Goal: Check status: Check status

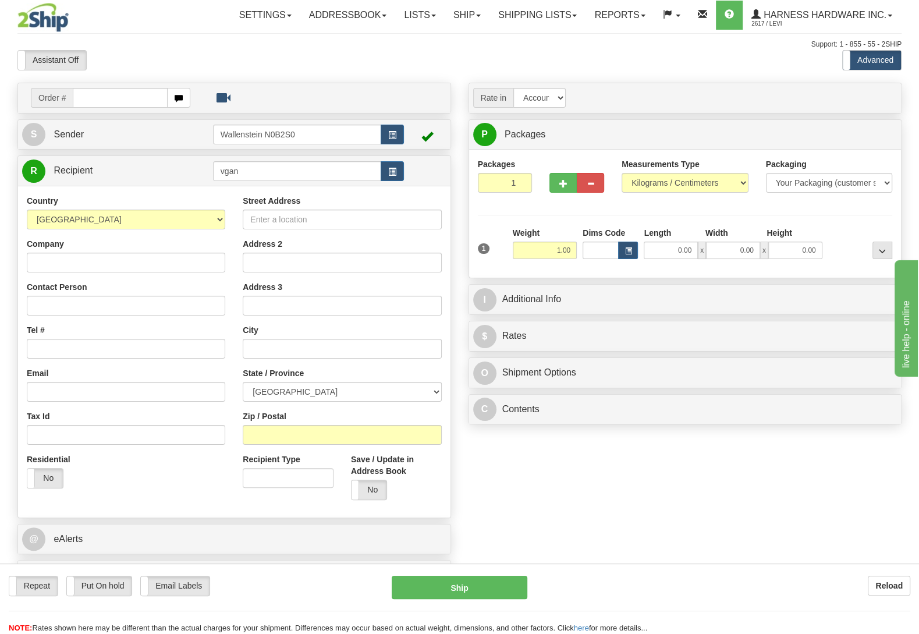
click at [520, 32] on div at bounding box center [459, 32] width 885 height 1
click at [519, 19] on link "Shipping lists" at bounding box center [538, 15] width 96 height 29
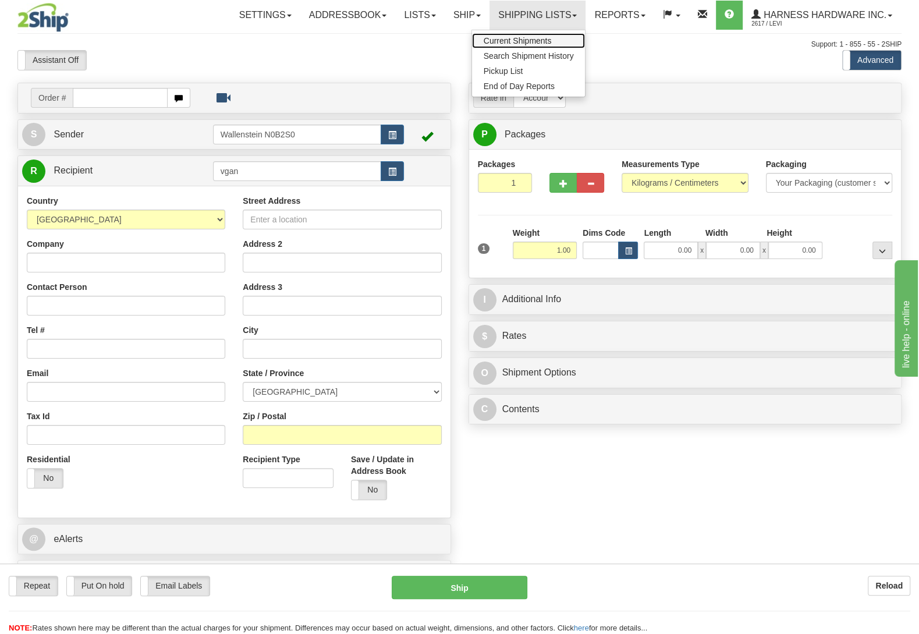
click at [515, 43] on span "Current Shipments" at bounding box center [518, 40] width 68 height 9
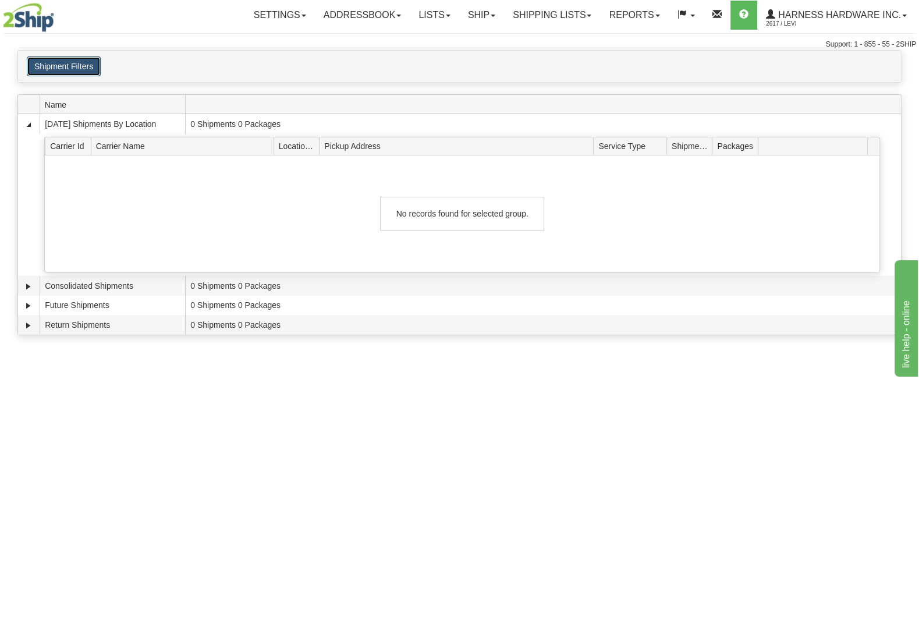
click at [98, 62] on button "Shipment Filters" at bounding box center [64, 66] width 74 height 20
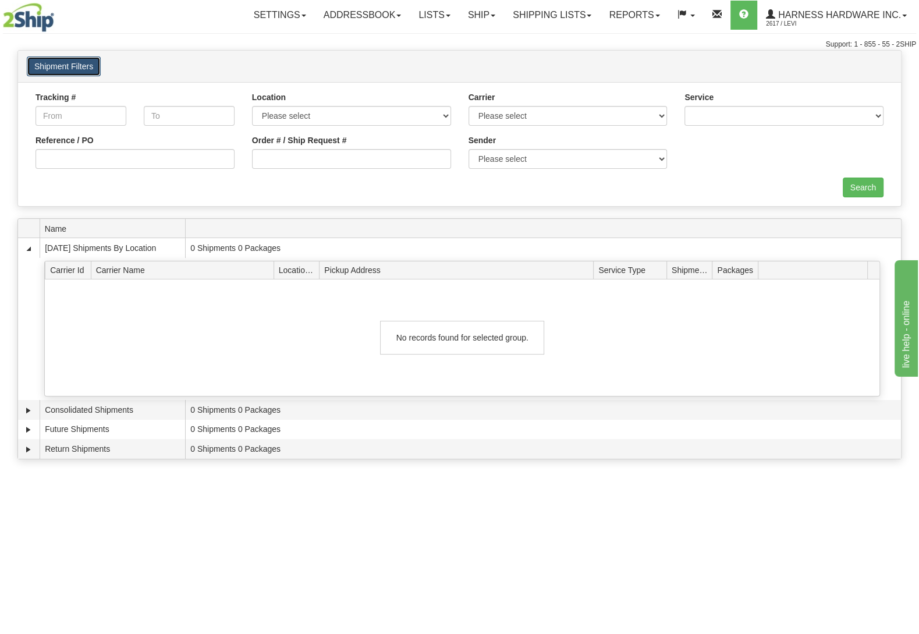
click at [83, 65] on button "Shipment Filters" at bounding box center [64, 66] width 74 height 20
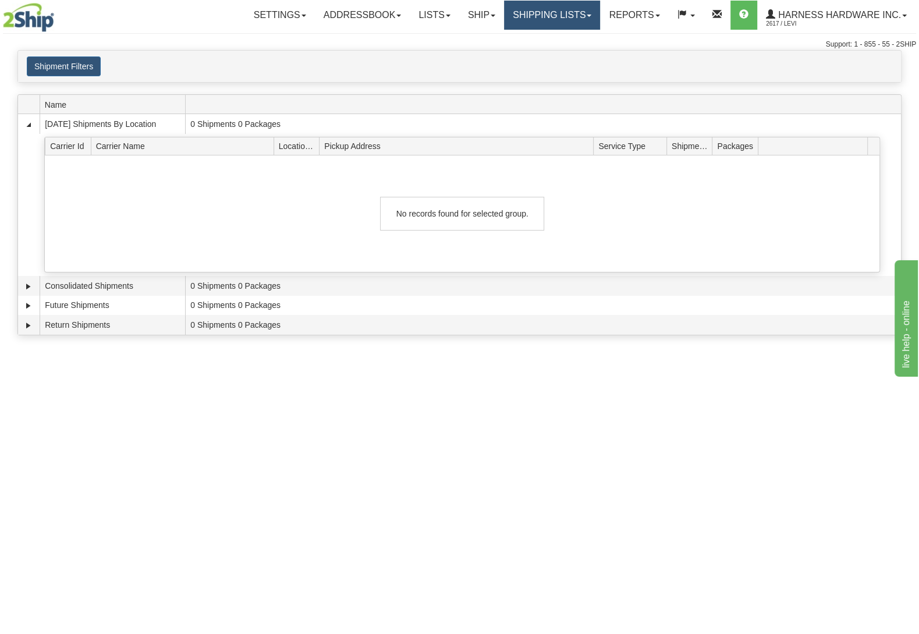
click at [540, 23] on link "Shipping lists" at bounding box center [552, 15] width 96 height 29
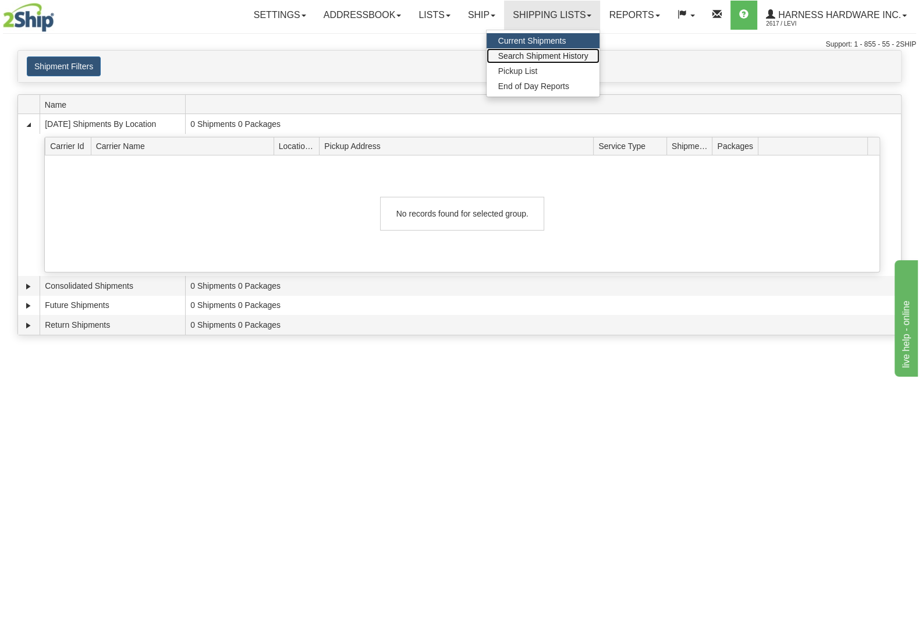
click at [533, 53] on span "Search Shipment History" at bounding box center [543, 55] width 90 height 9
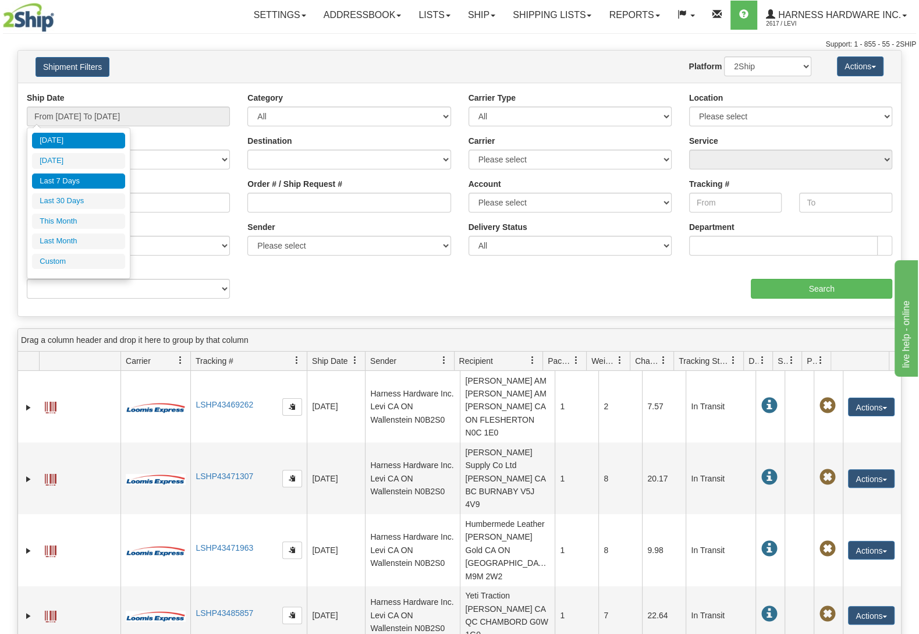
click at [86, 181] on li "Last 7 Days" at bounding box center [78, 182] width 93 height 16
type input "From 09/12/2025 To 09/18/2025"
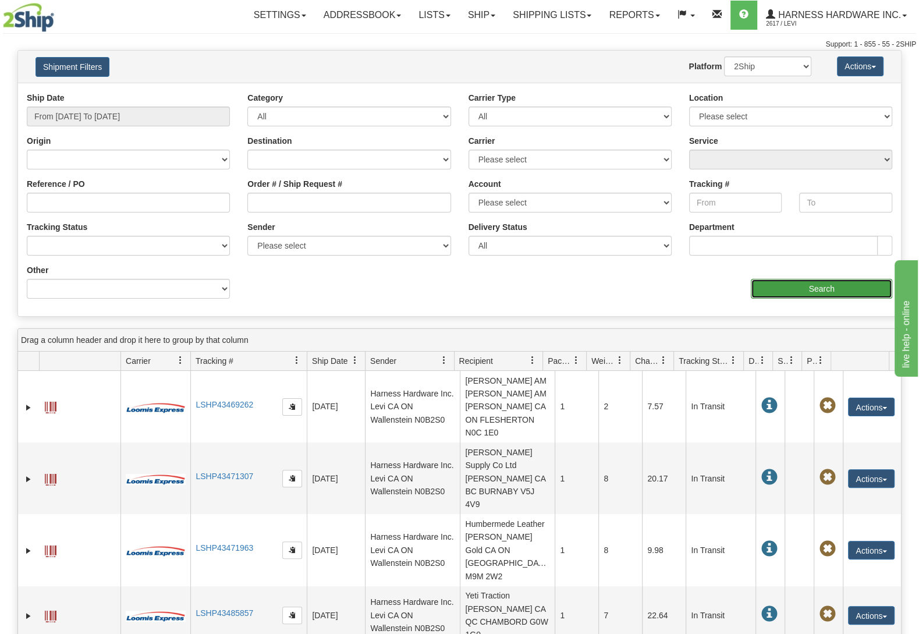
click at [775, 293] on input "Search" at bounding box center [822, 289] width 142 height 20
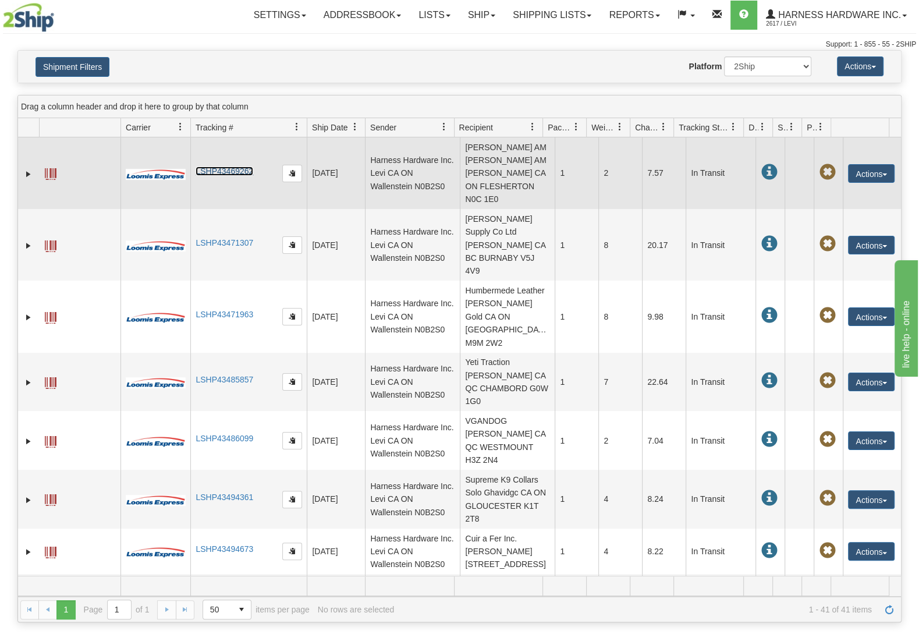
click at [223, 168] on link "LSHP43469262" at bounding box center [225, 171] width 58 height 9
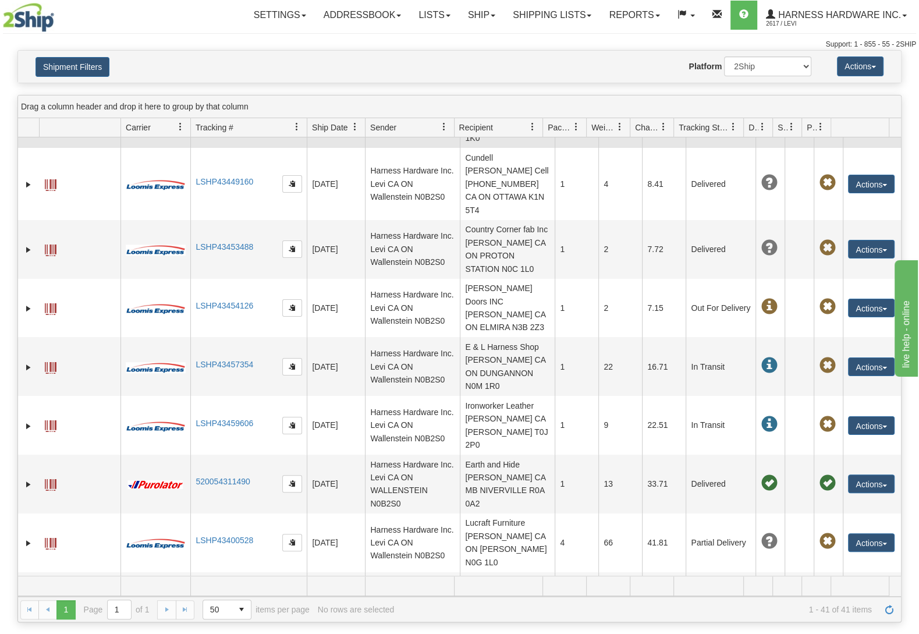
scroll to position [734, 0]
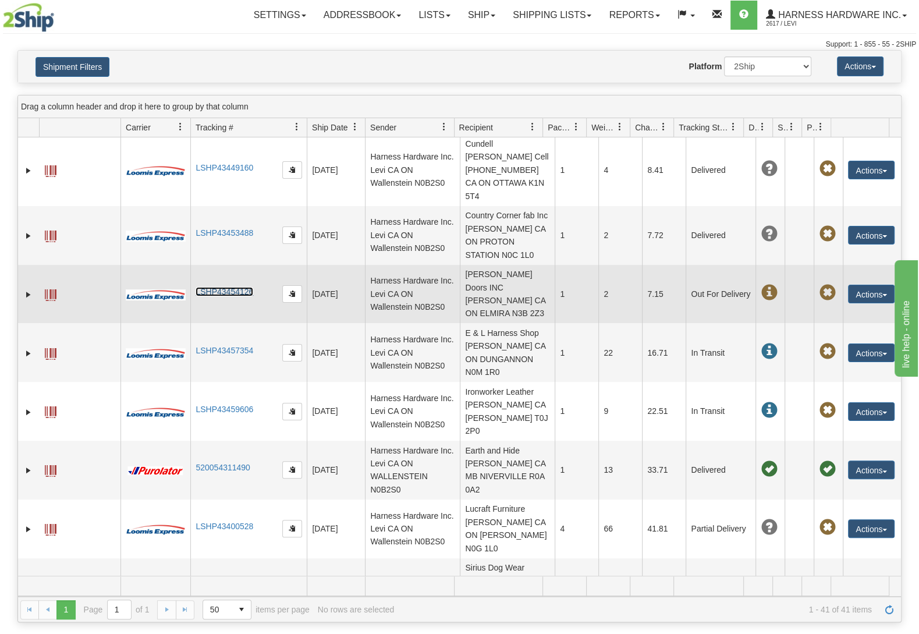
click at [238, 287] on link "LSHP43454126" at bounding box center [225, 291] width 58 height 9
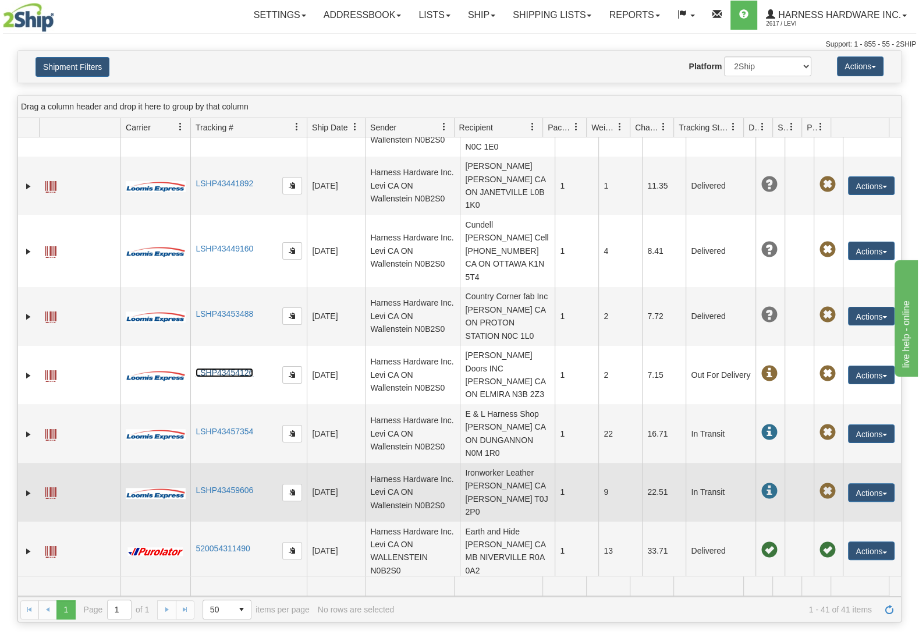
scroll to position [629, 0]
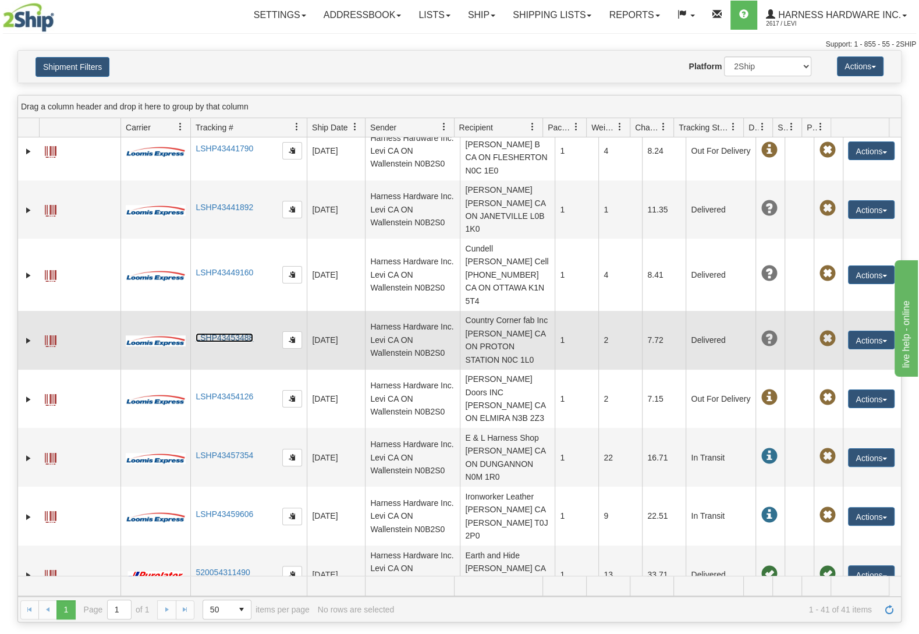
click at [233, 333] on link "LSHP43453488" at bounding box center [225, 337] width 58 height 9
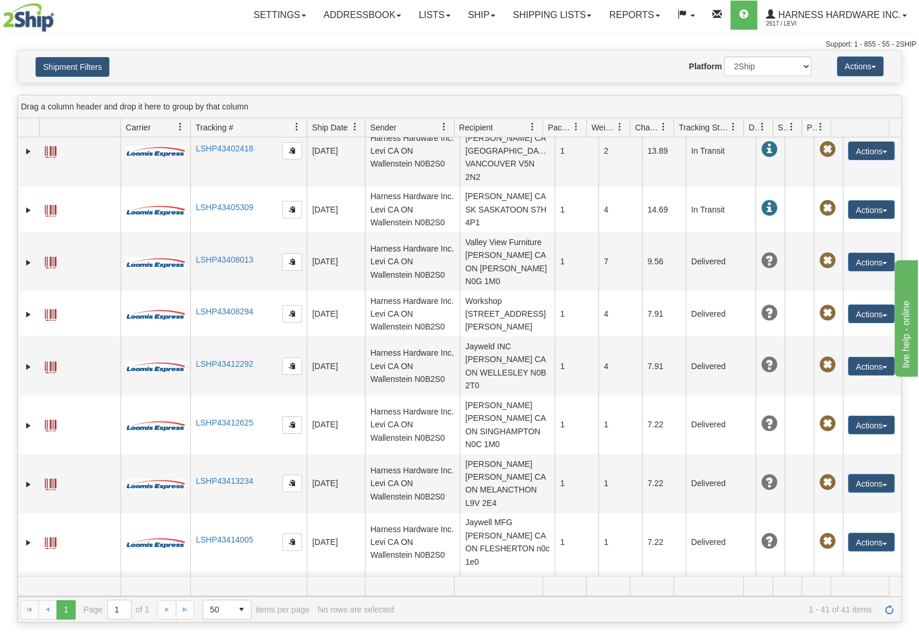
scroll to position [1205, 0]
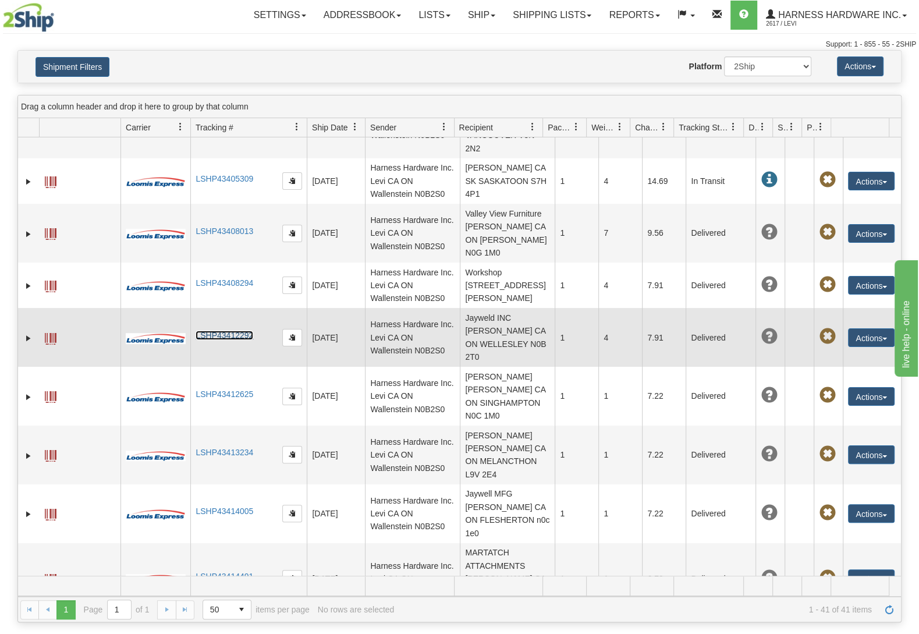
click at [245, 331] on link "LSHP43412292" at bounding box center [225, 335] width 58 height 9
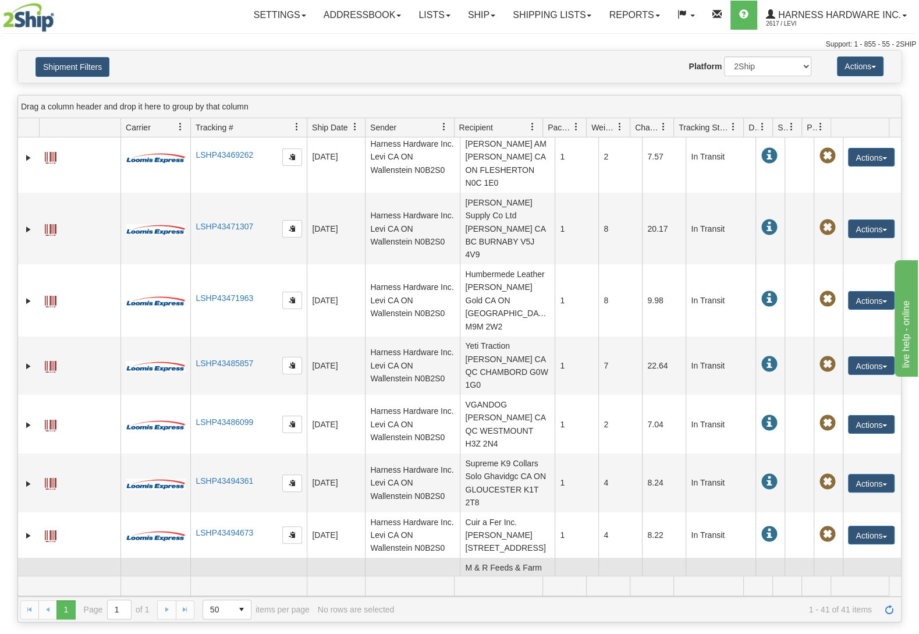
scroll to position [0, 0]
